Goal: Information Seeking & Learning: Stay updated

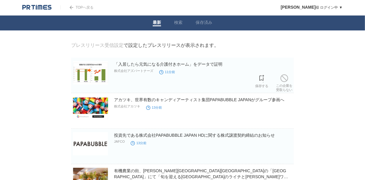
scroll to position [54, 0]
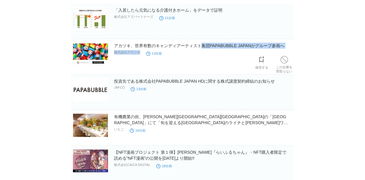
drag, startPoint x: 141, startPoint y: 54, endPoint x: 111, endPoint y: 46, distance: 30.9
click at [111, 47] on section "アカツキ、世界有数のキャンディアーティスト集団PAPABUBBLE JAPANがグループ参画へ 株式会社アカツキ 13分前 保存する この企業を 受取らない" at bounding box center [182, 59] width 223 height 32
copy div "アカツキ、世界有数のキャンディアーティスト集団PAPABUBBLE JAPANがグループ参画へ 株式会社アカツキ"
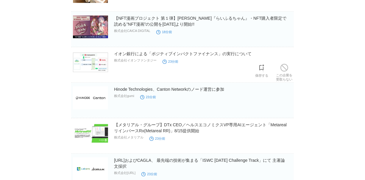
scroll to position [217, 0]
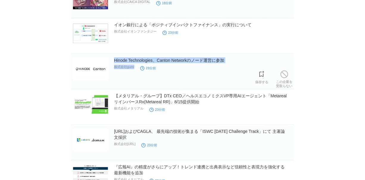
drag, startPoint x: 139, startPoint y: 69, endPoint x: 109, endPoint y: 59, distance: 31.6
click at [109, 59] on section "Hinode Technologies、Canton Networkのノード運営に参加 株式会社gumi 23分前 保存する この企業を 受取らない" at bounding box center [182, 71] width 223 height 35
copy section "Hinode Technologies、Canton Networkのノード運営に参加 株式会社gumi"
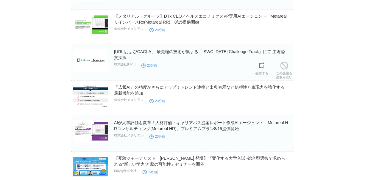
scroll to position [298, 0]
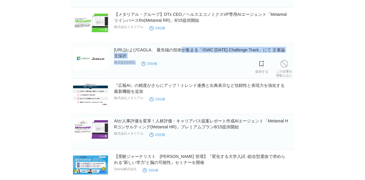
drag, startPoint x: 146, startPoint y: 64, endPoint x: 112, endPoint y: 52, distance: 36.1
click at [112, 52] on section "[URL]およびCAGLA、 最先端の技術が集まる「ISWC [DATE] Challenge Track」にて 主著論文採択 株式会社[URL] 23分前 …" at bounding box center [182, 60] width 223 height 35
copy div "[URL]およびCAGLA、 最先端の技術が集まる「ISWC [DATE] Challenge Track」にて 主著論文採択 株式会社[URL]"
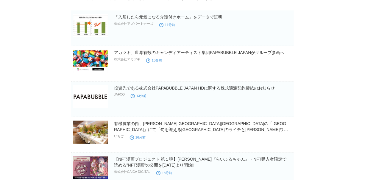
scroll to position [0, 0]
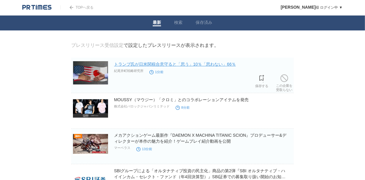
click at [165, 65] on link "トランプ氏が日米関税合意守ると「思う」10％「思わない」66％" at bounding box center [175, 64] width 122 height 5
